Goal: Information Seeking & Learning: Learn about a topic

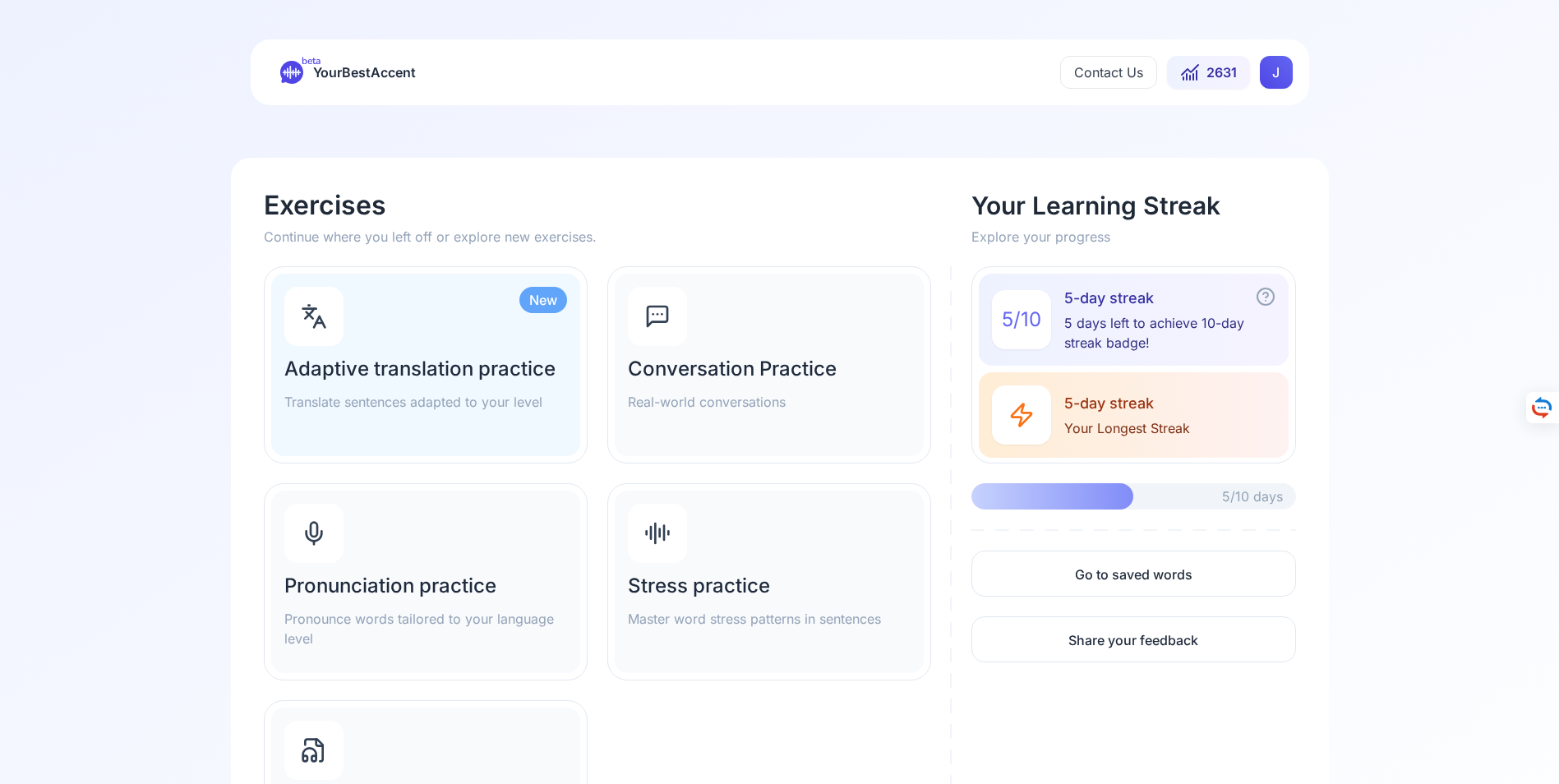
click at [399, 582] on h2 "Pronunciation practice" at bounding box center [426, 585] width 283 height 26
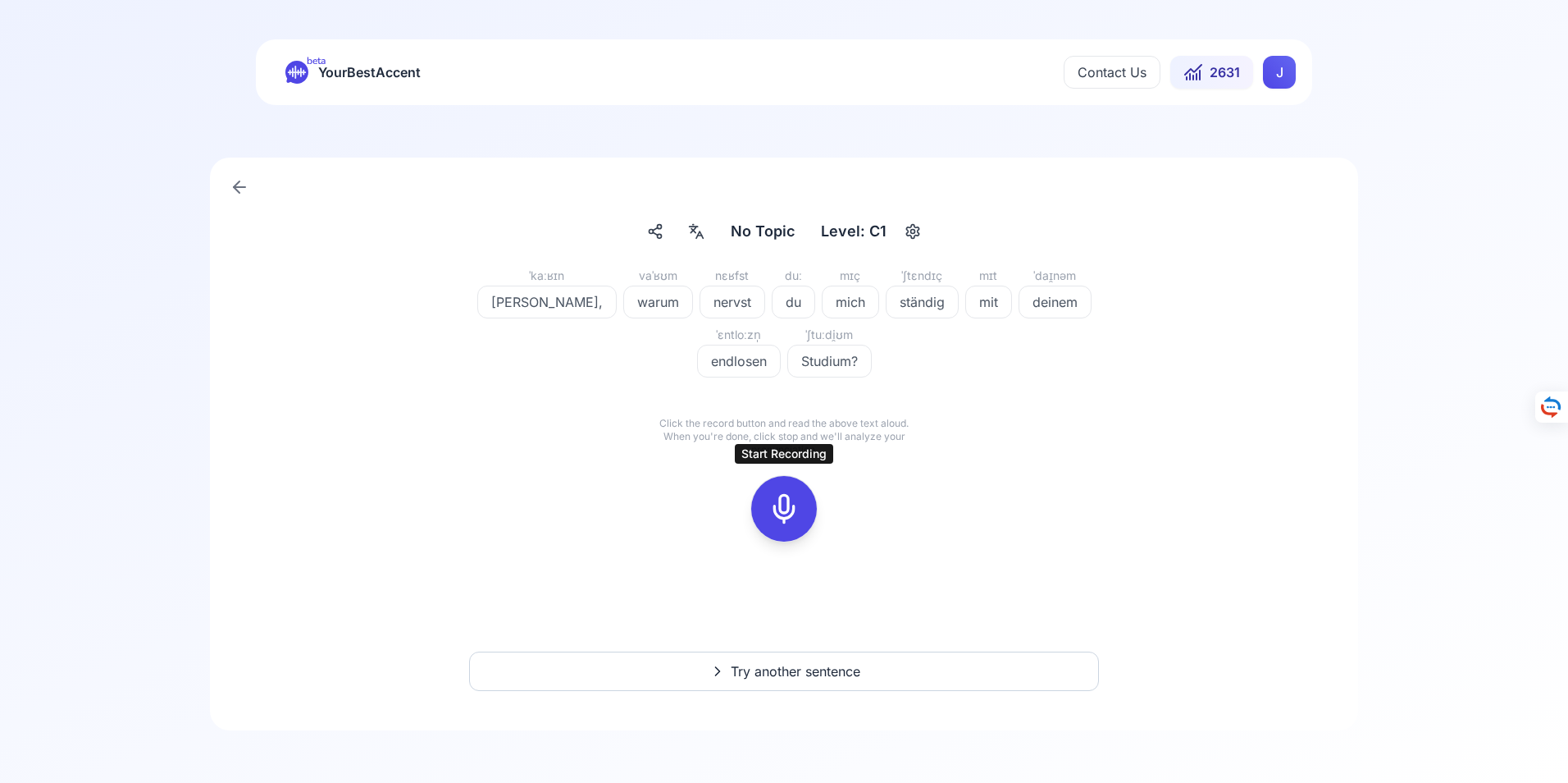
click at [783, 509] on icon at bounding box center [784, 509] width 33 height 33
click at [788, 508] on icon at bounding box center [784, 509] width 33 height 33
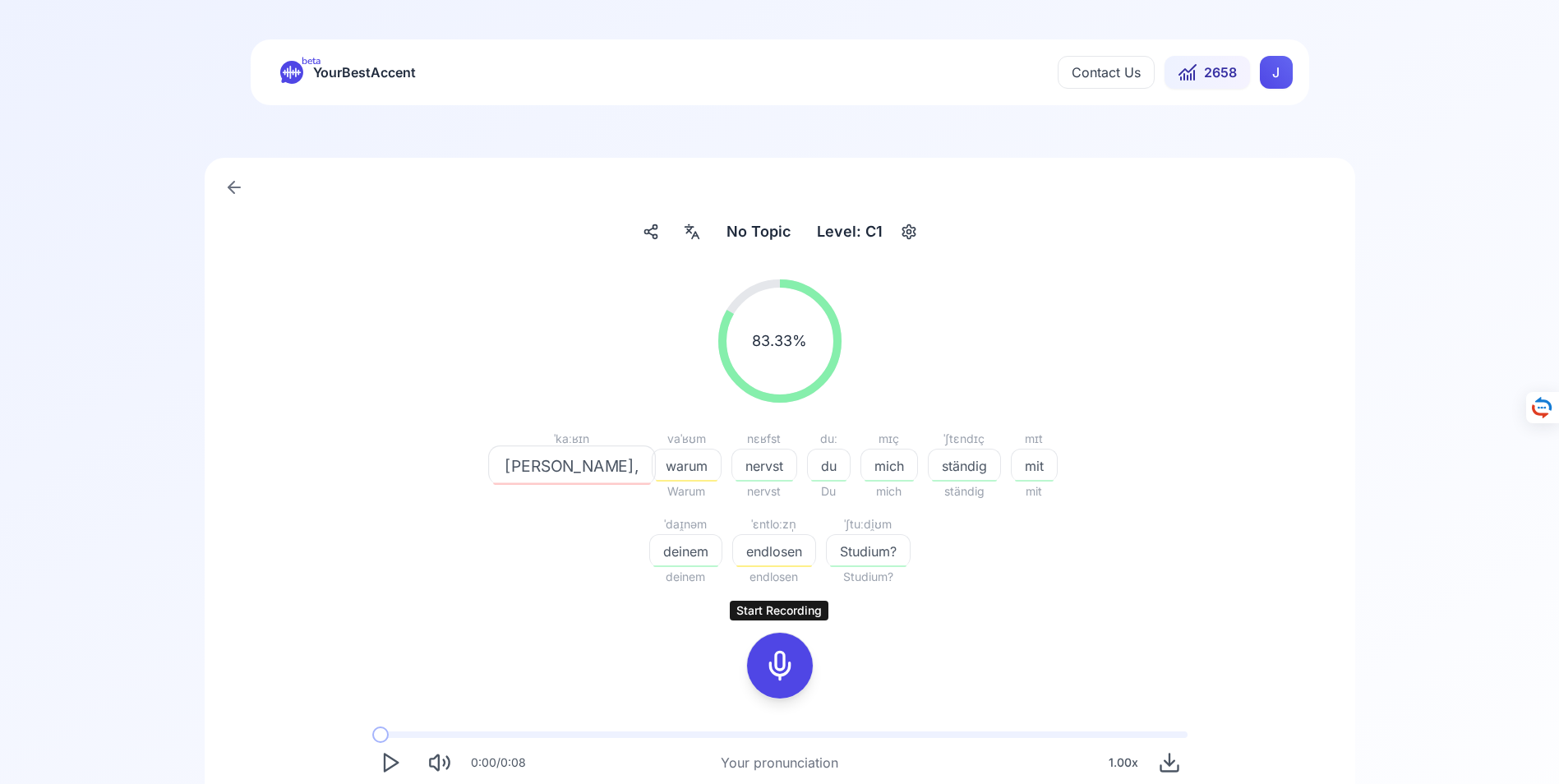
click at [778, 664] on icon at bounding box center [780, 665] width 33 height 33
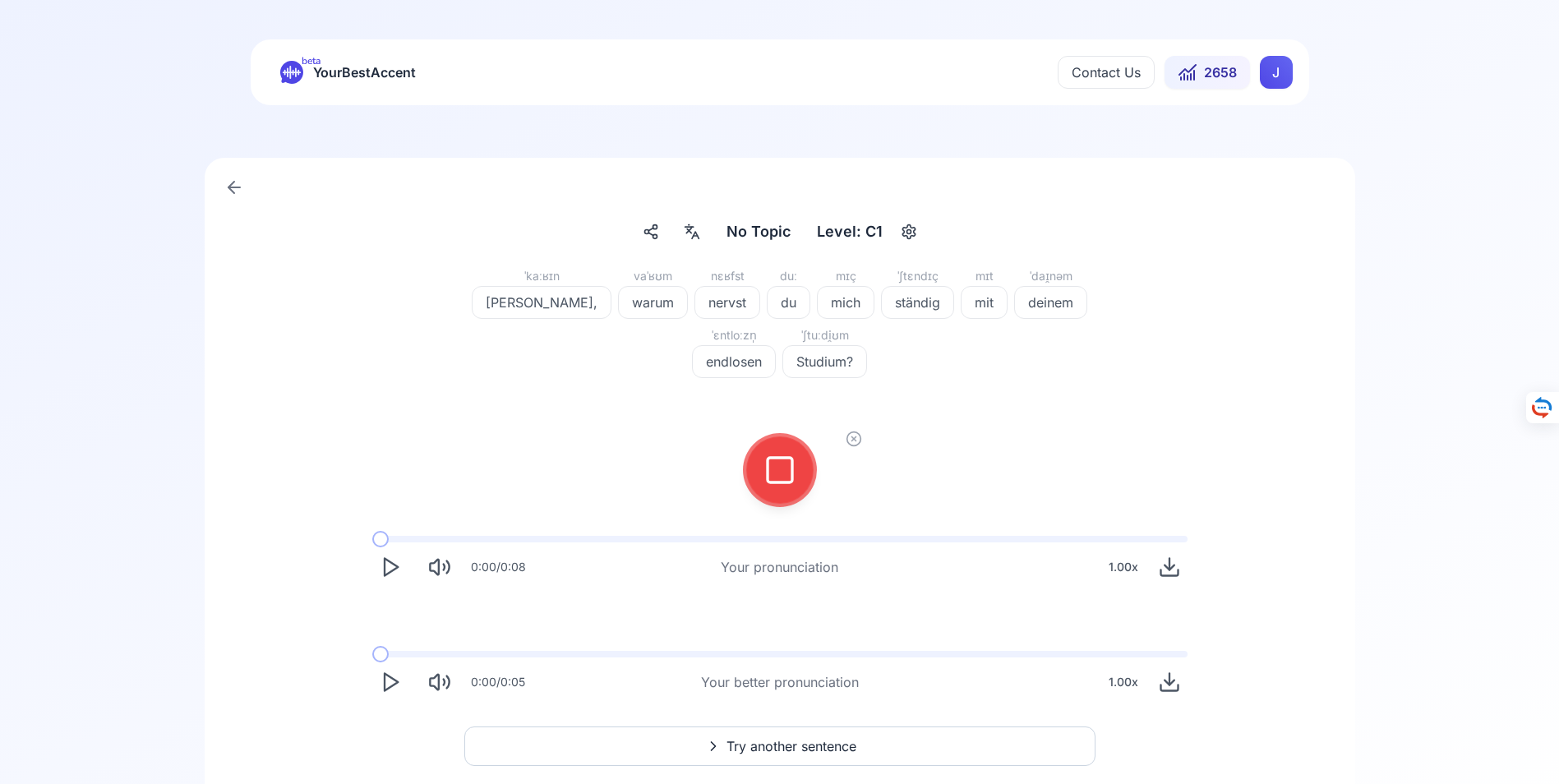
click at [780, 474] on icon at bounding box center [780, 469] width 33 height 33
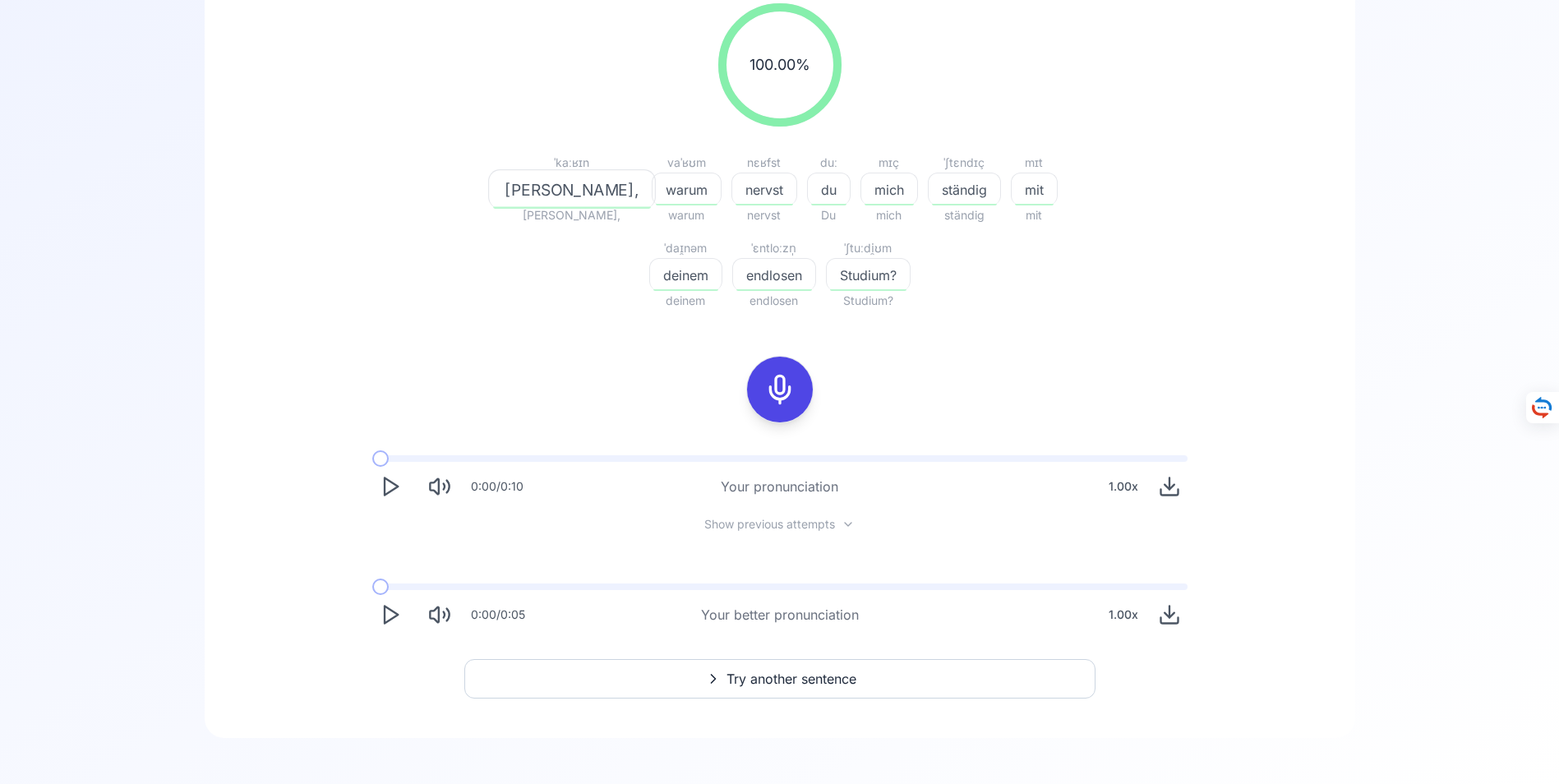
scroll to position [283, 0]
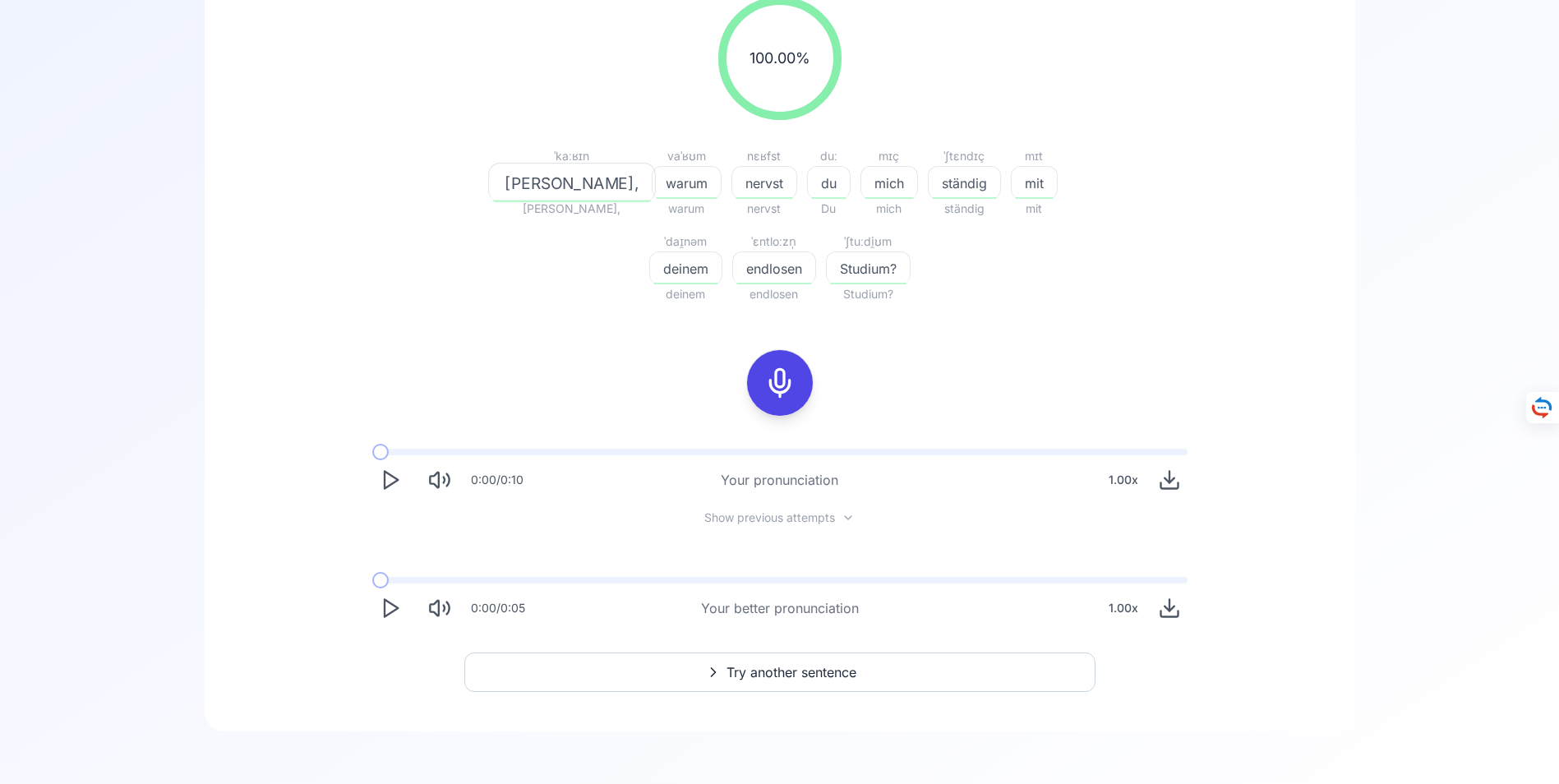
click at [777, 671] on span "Try another sentence" at bounding box center [792, 672] width 130 height 20
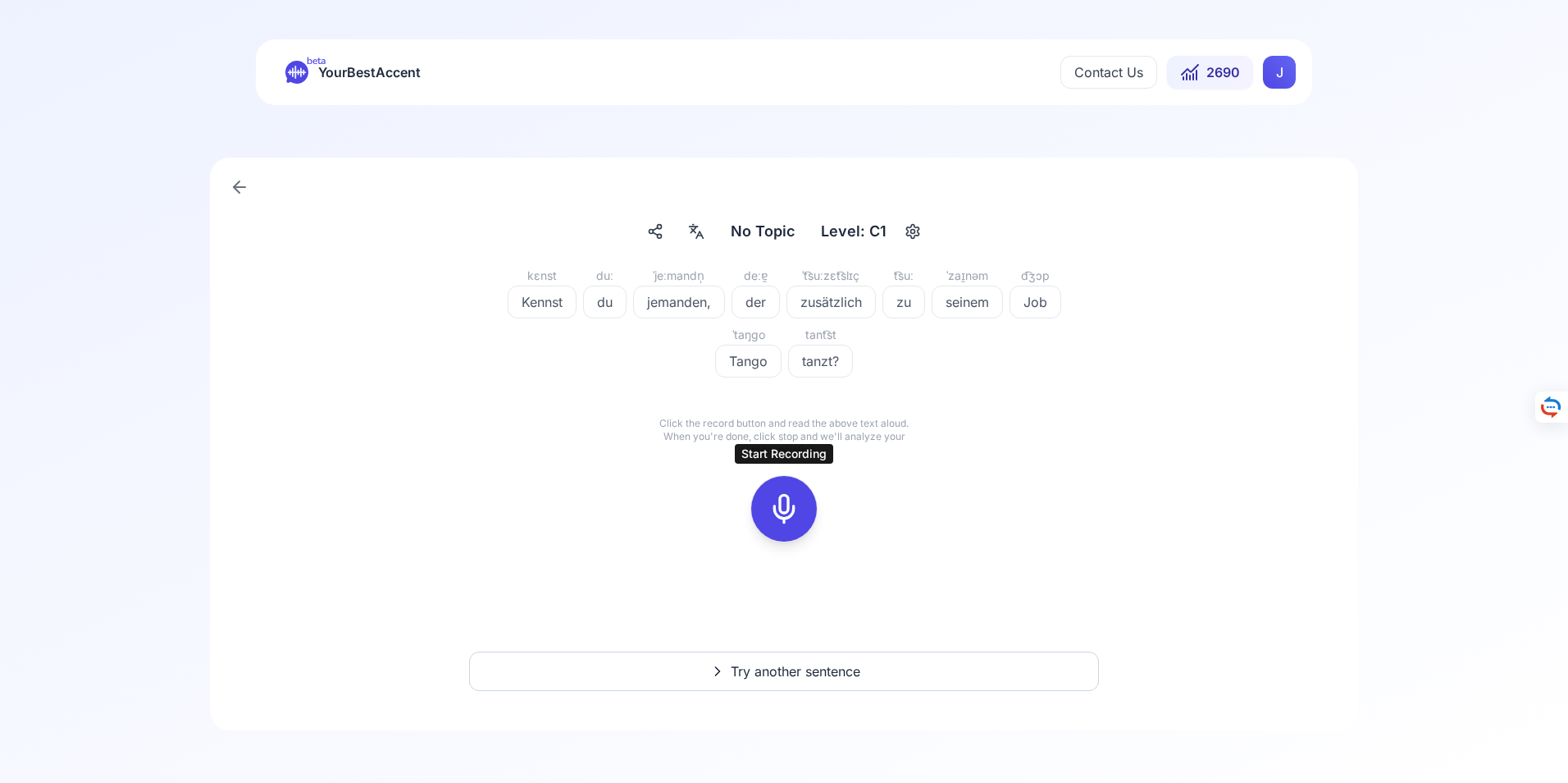
click at [784, 514] on icon at bounding box center [784, 509] width 33 height 33
click at [786, 508] on icon at bounding box center [784, 509] width 33 height 33
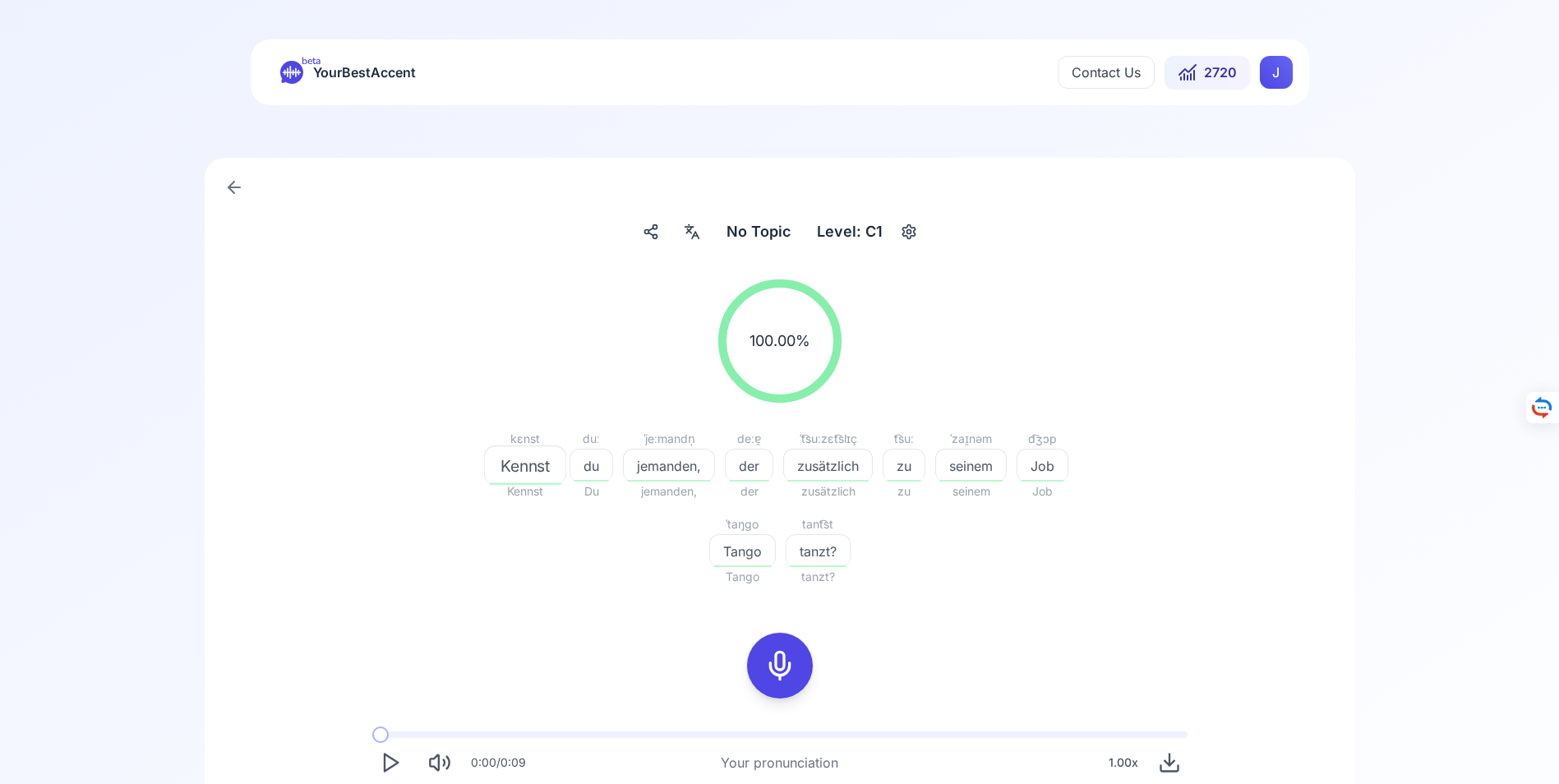
click at [236, 184] on icon at bounding box center [234, 187] width 20 height 20
